Goal: Navigation & Orientation: Find specific page/section

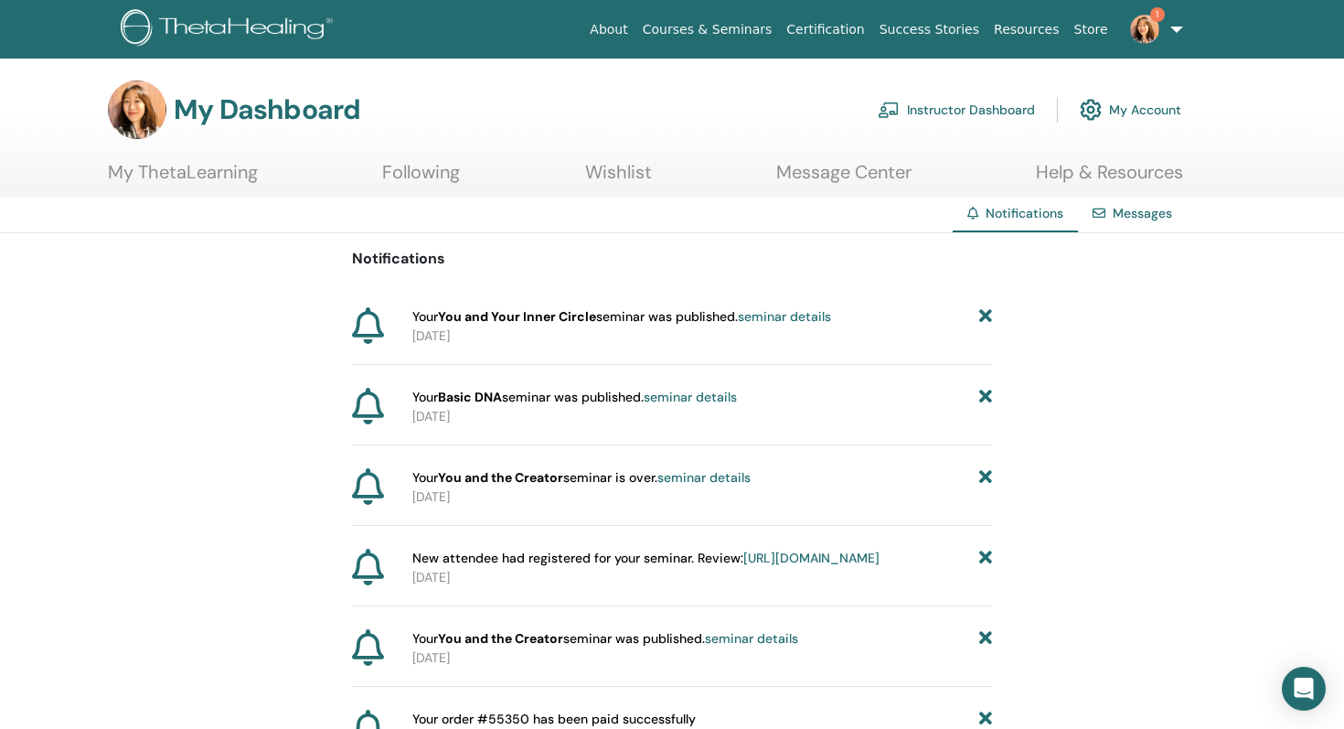
click at [777, 315] on link "seminar details" at bounding box center [784, 316] width 93 height 16
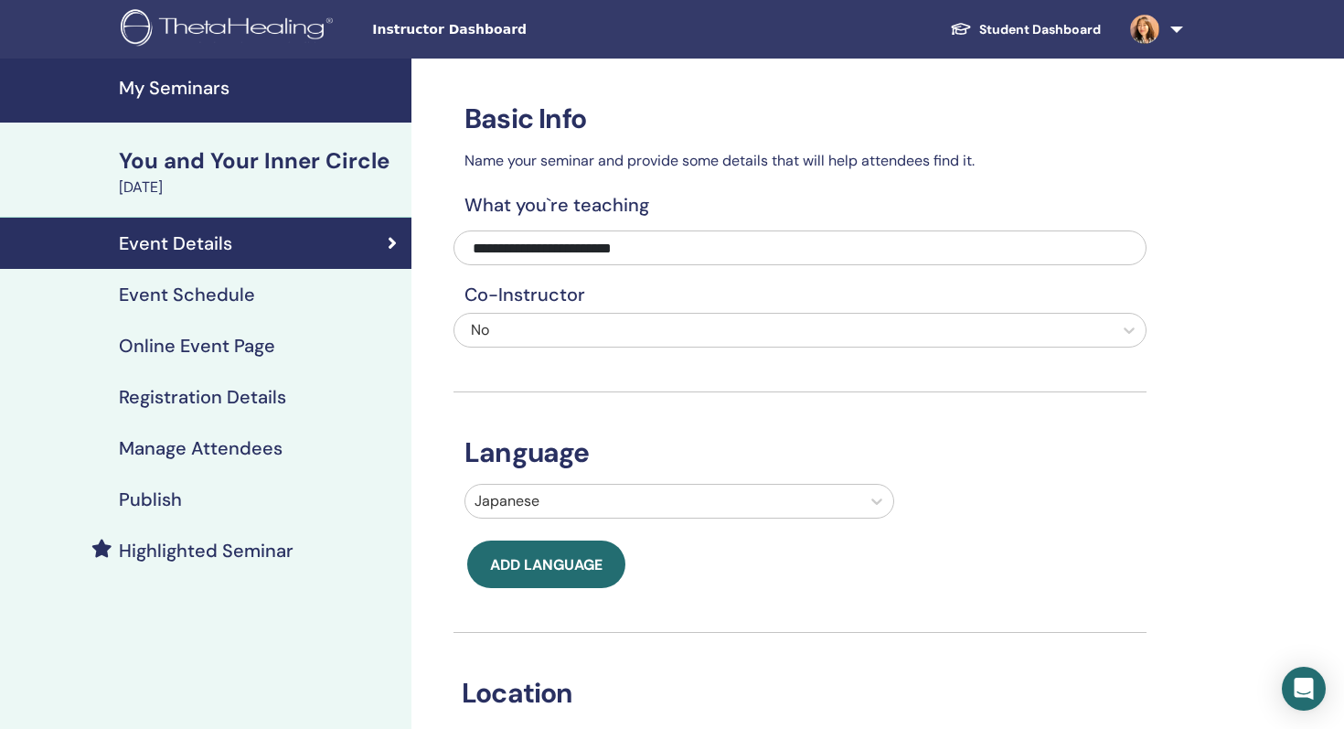
click at [160, 498] on h4 "Publish" at bounding box center [150, 499] width 63 height 22
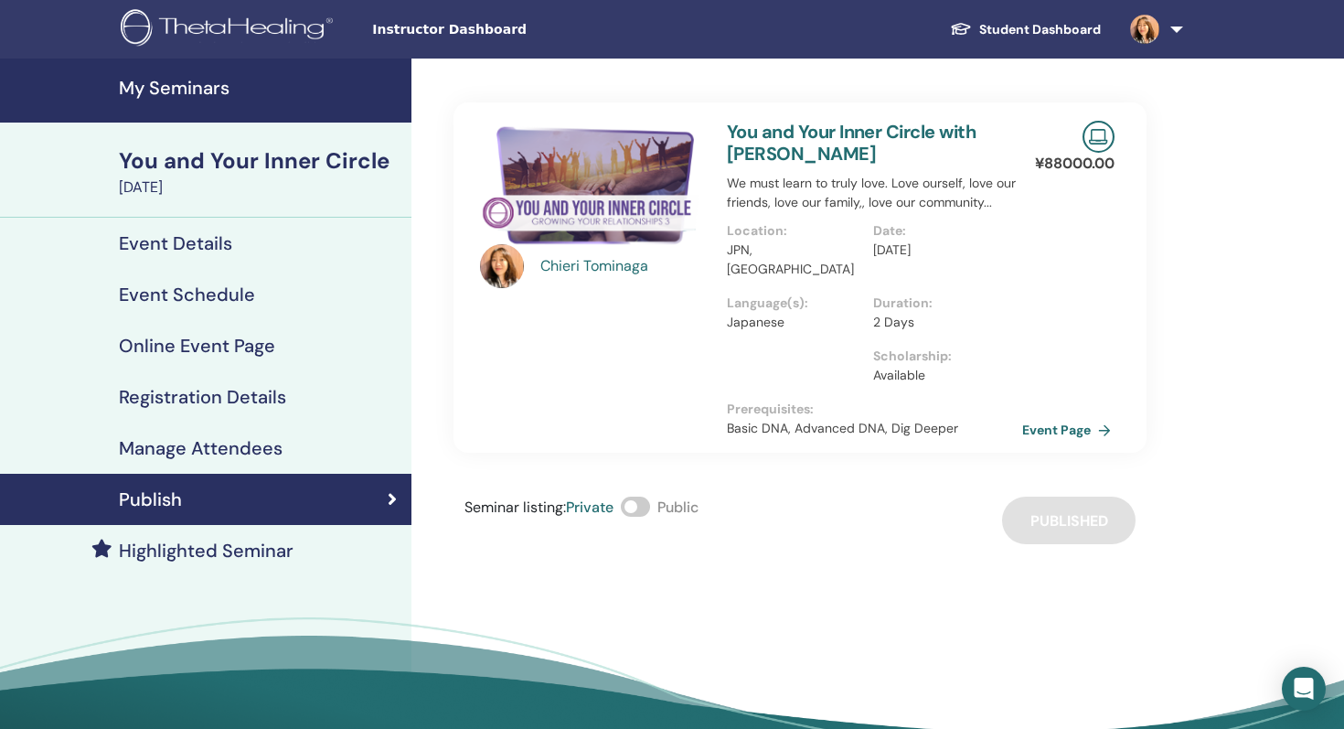
click at [1067, 416] on link "Event Page" at bounding box center [1070, 429] width 96 height 27
